Goal: Information Seeking & Learning: Learn about a topic

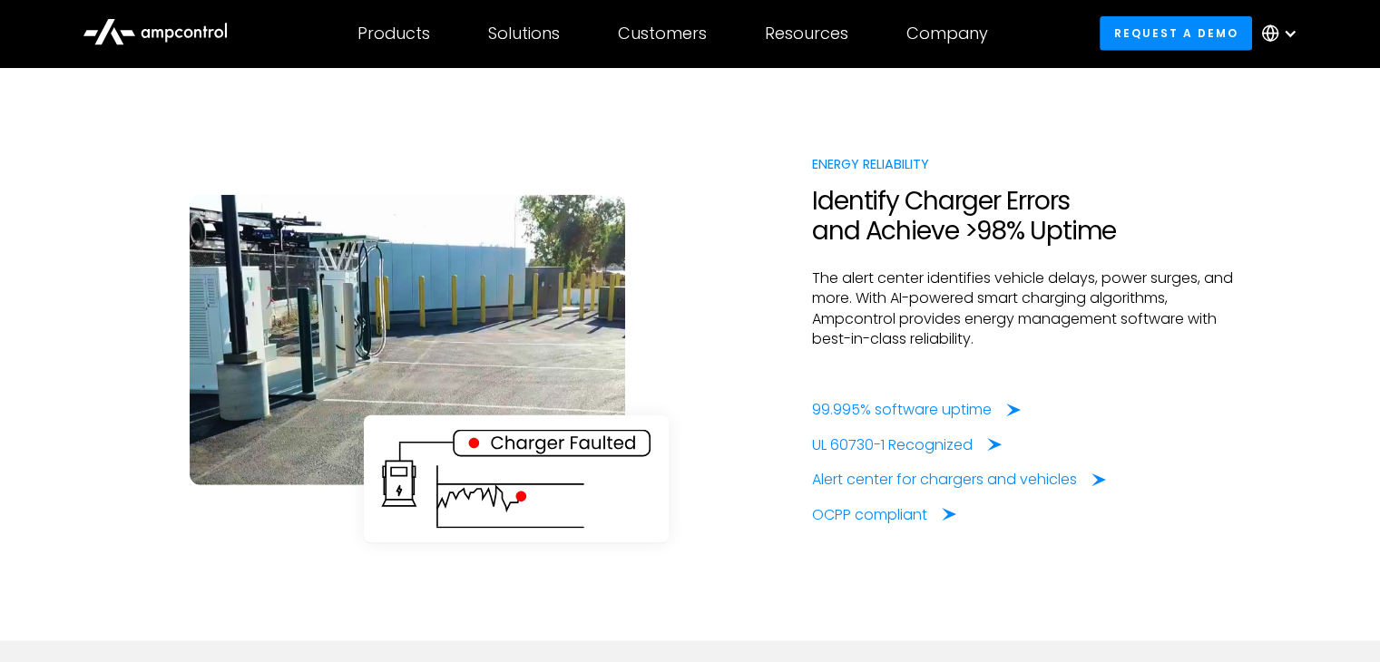
scroll to position [4356, 0]
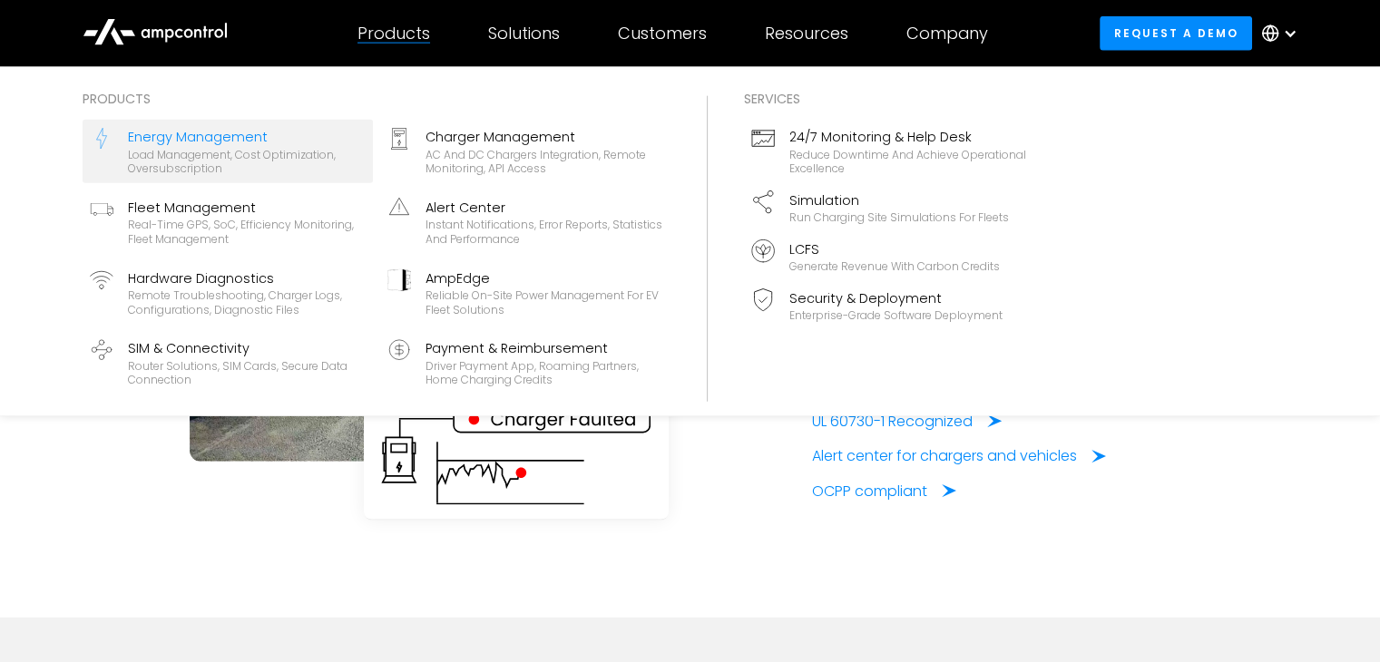
click at [363, 88] on div "Products Energy Management Load management, cost optimization, oversubscription…" at bounding box center [690, 241] width 1380 height 349
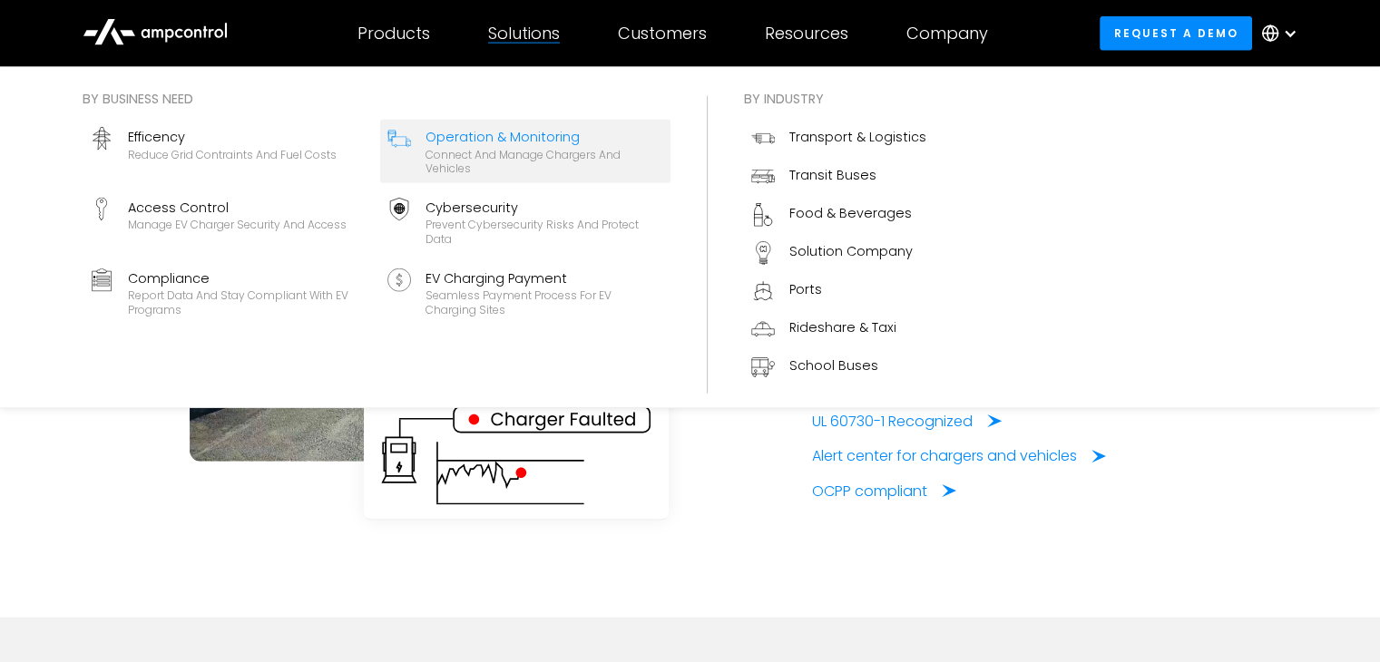
click at [489, 139] on div "Operation & Monitoring" at bounding box center [545, 137] width 238 height 20
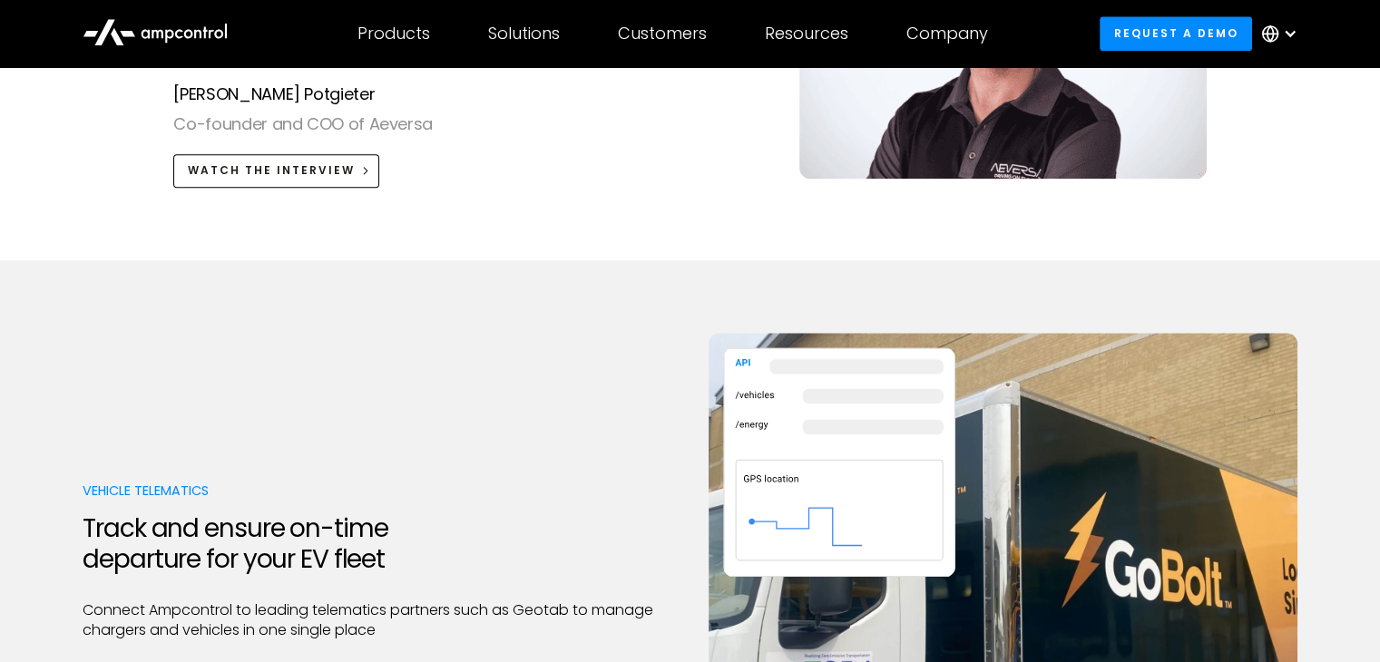
scroll to position [2450, 0]
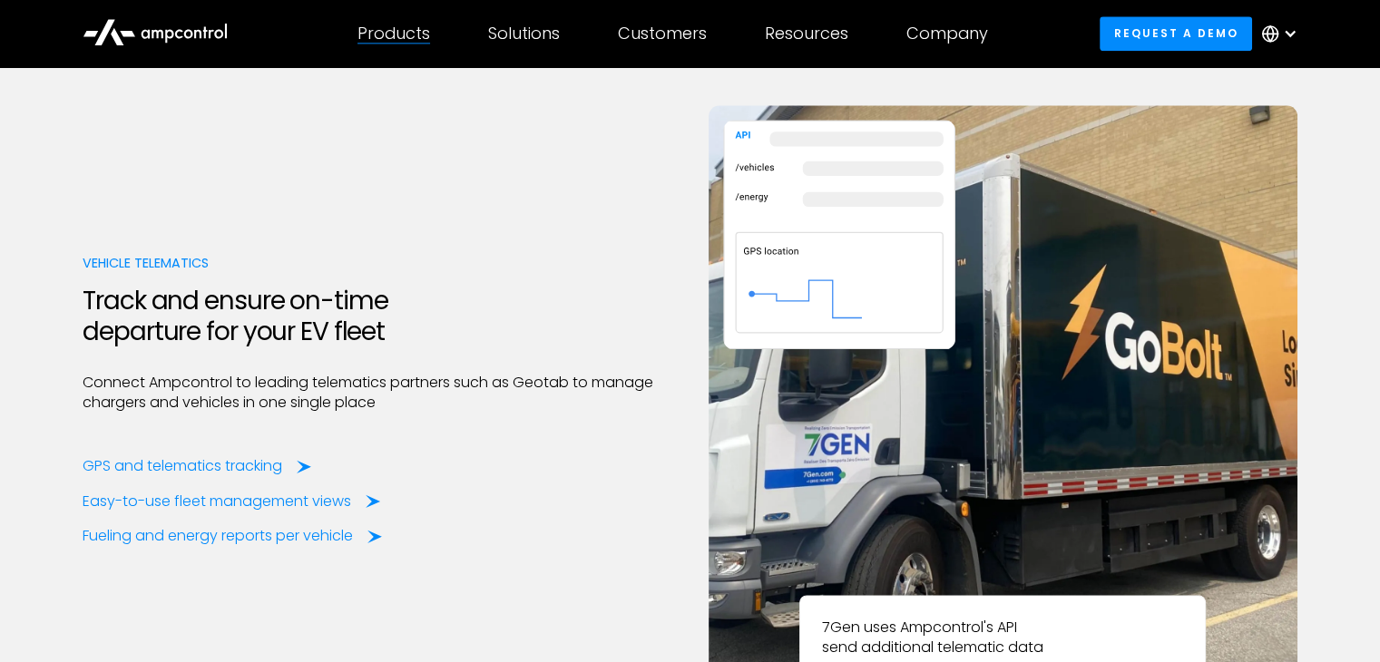
drag, startPoint x: 385, startPoint y: 37, endPoint x: 285, endPoint y: 73, distance: 105.9
click at [283, 73] on section "Vehicle Telematics Track and ensure on-time departure for your EV fleet Connect…" at bounding box center [690, 580] width 1380 height 1094
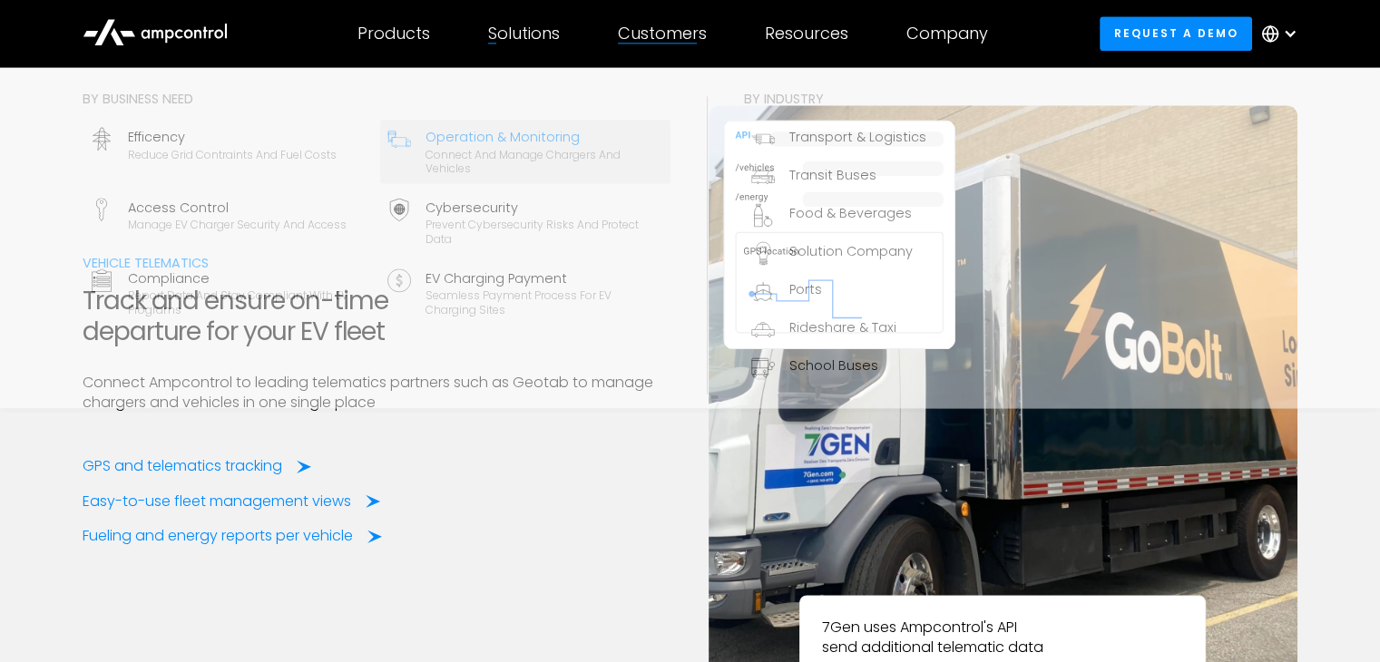
click at [537, 32] on div "Solutions" at bounding box center [524, 34] width 72 height 20
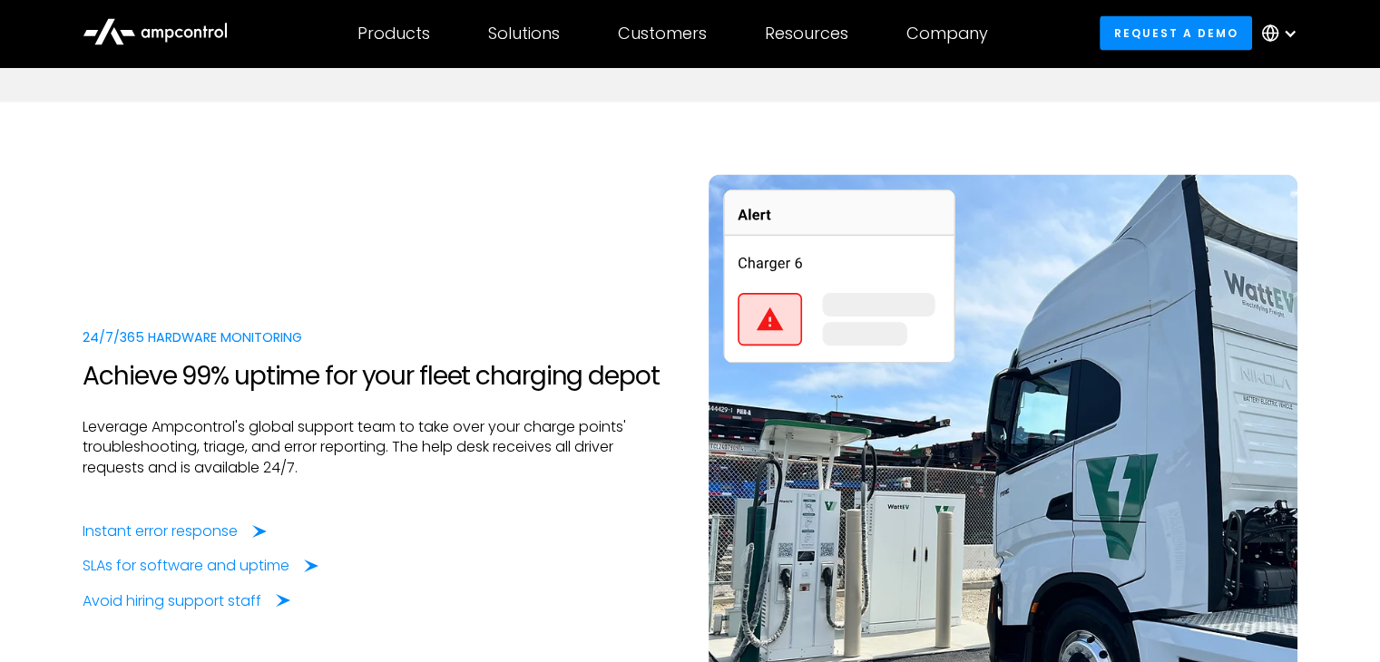
scroll to position [3812, 0]
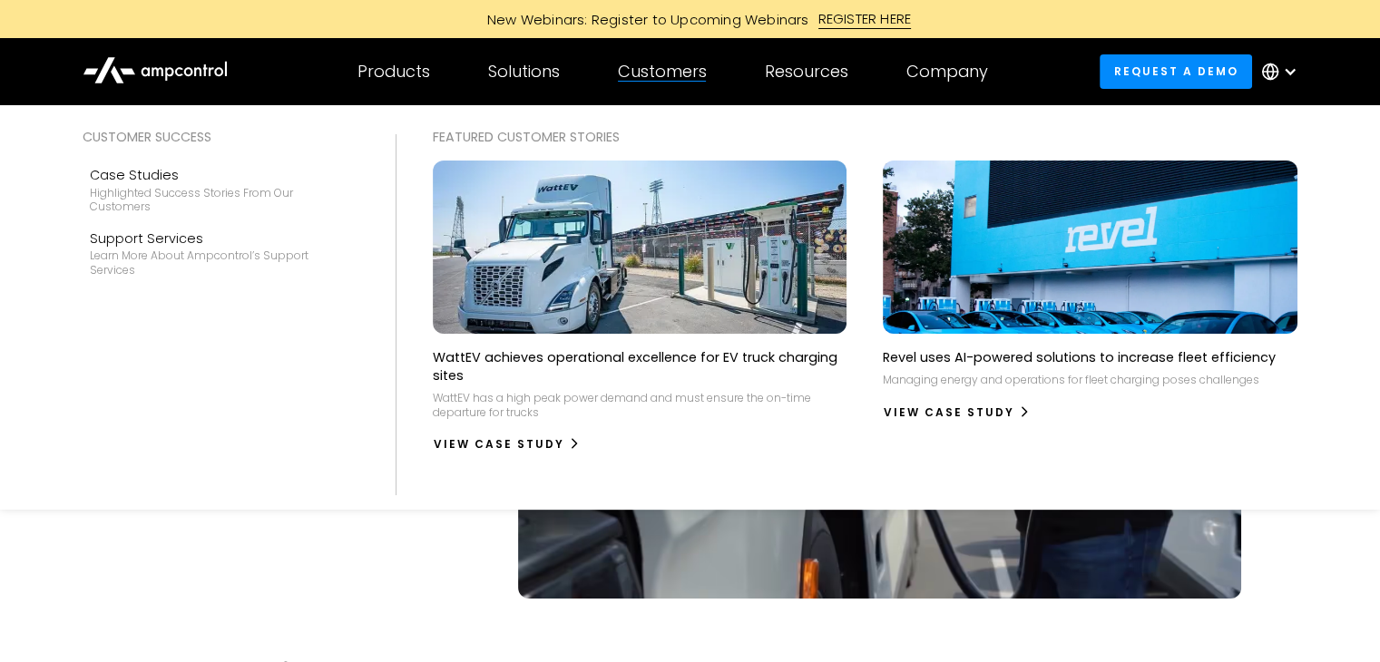
click at [627, 71] on div "Customers" at bounding box center [662, 72] width 89 height 20
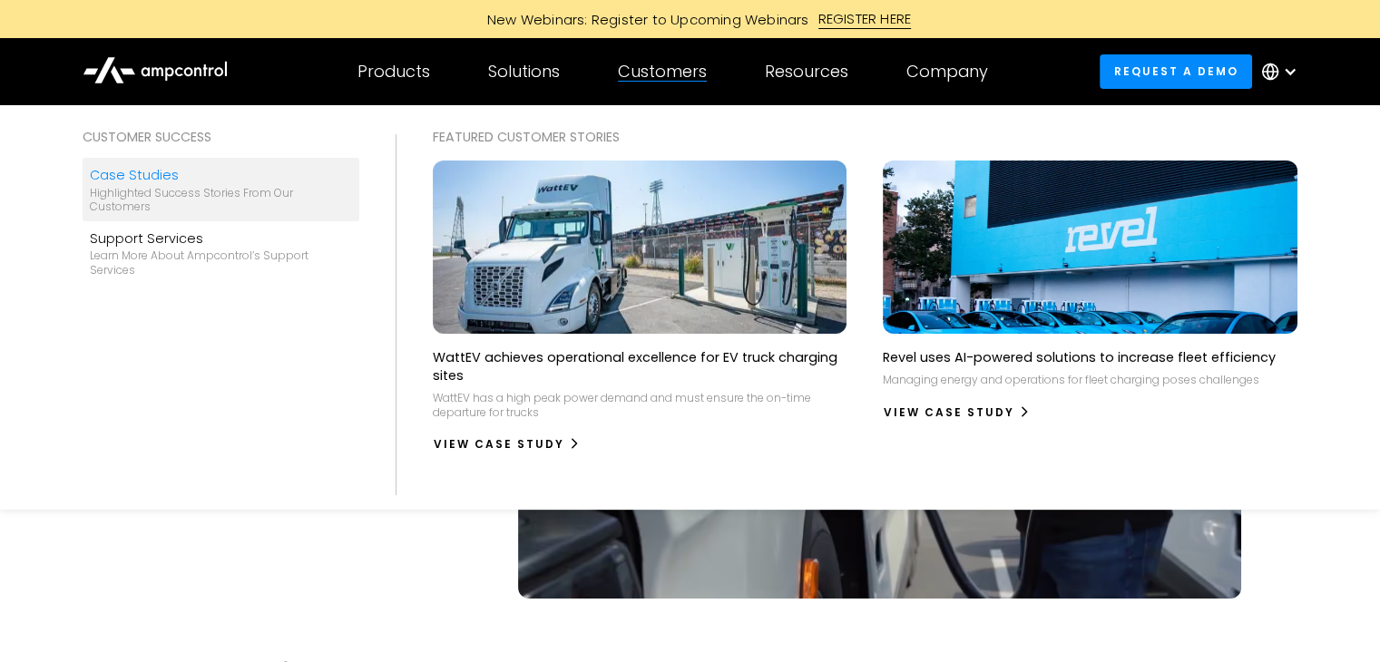
click at [159, 208] on div "Highlighted success stories From Our Customers" at bounding box center [221, 200] width 262 height 28
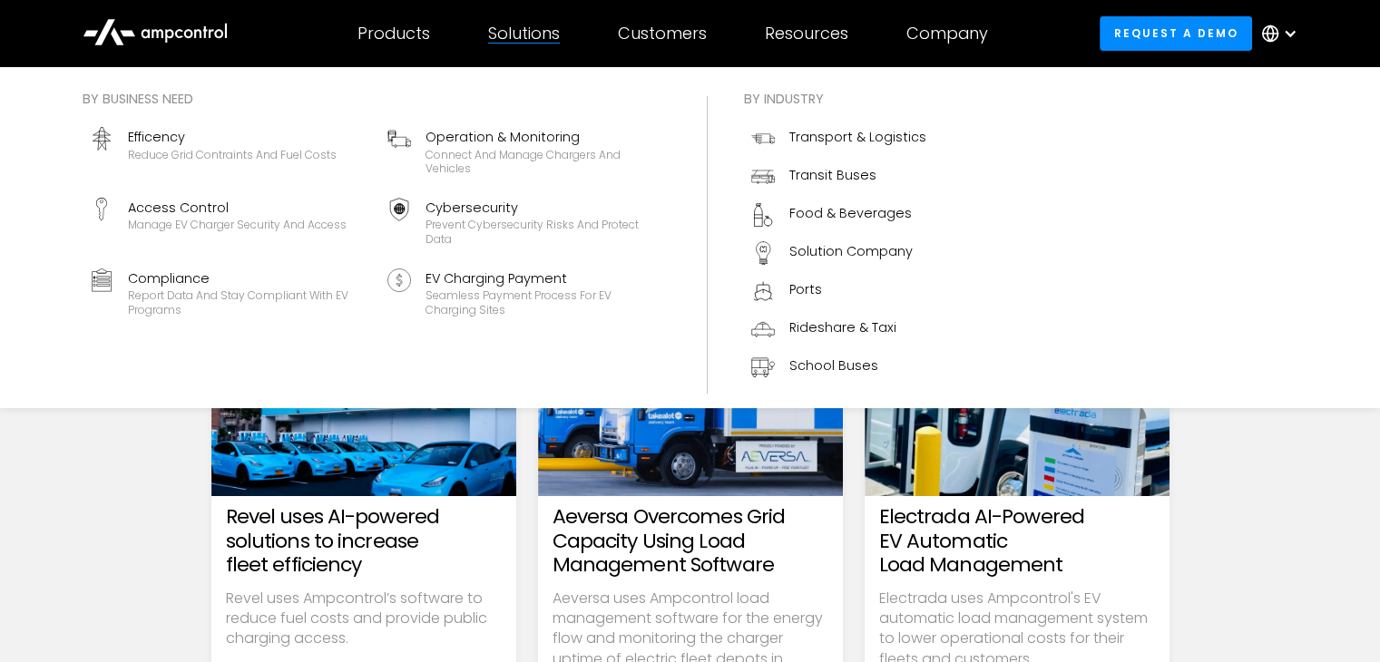
click at [507, 37] on div "Solutions" at bounding box center [524, 34] width 72 height 20
